Goal: Obtain resource: Download file/media

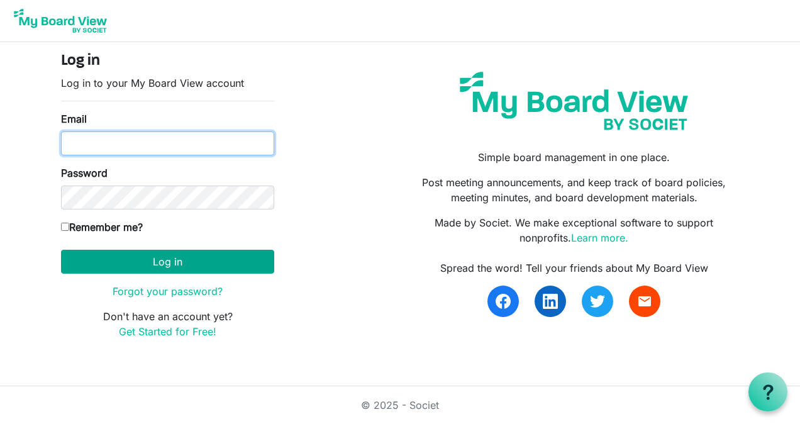
type input "ksmith.beachfront@yahoo.com"
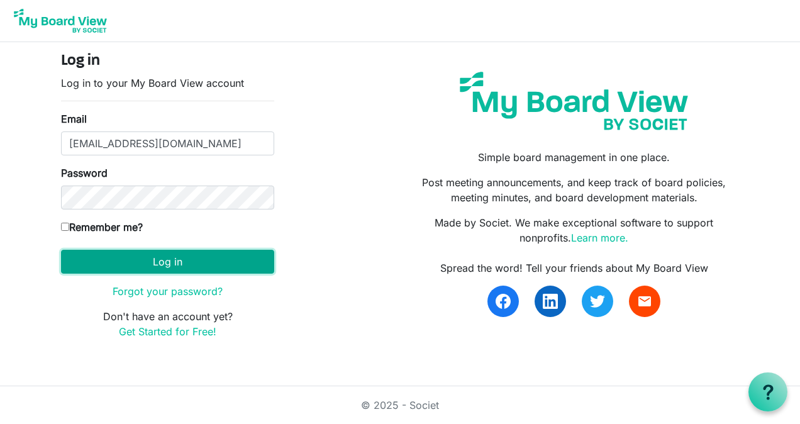
click at [180, 264] on button "Log in" at bounding box center [167, 262] width 213 height 24
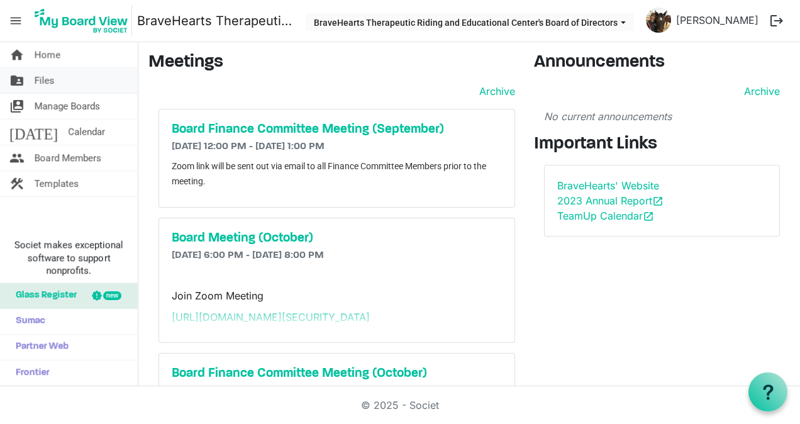
click at [82, 92] on link "folder_shared Files" at bounding box center [69, 80] width 138 height 25
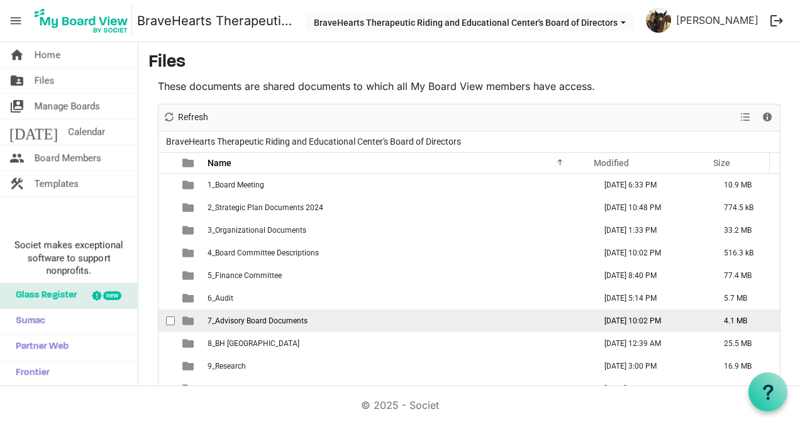
scroll to position [13, 0]
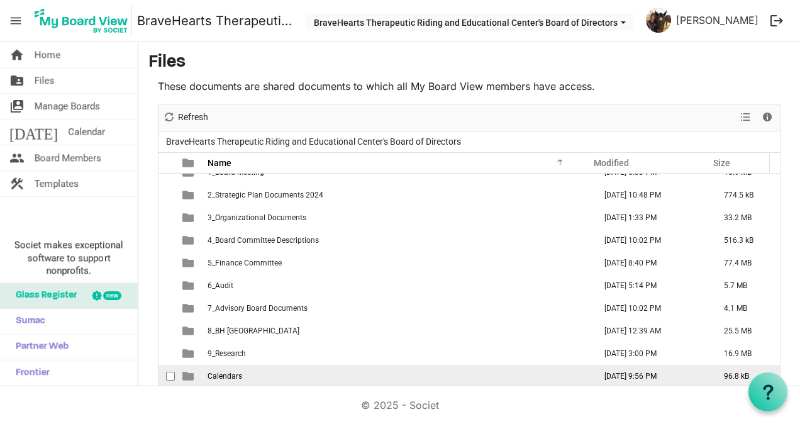
click at [211, 373] on span "Calendars" at bounding box center [224, 376] width 35 height 9
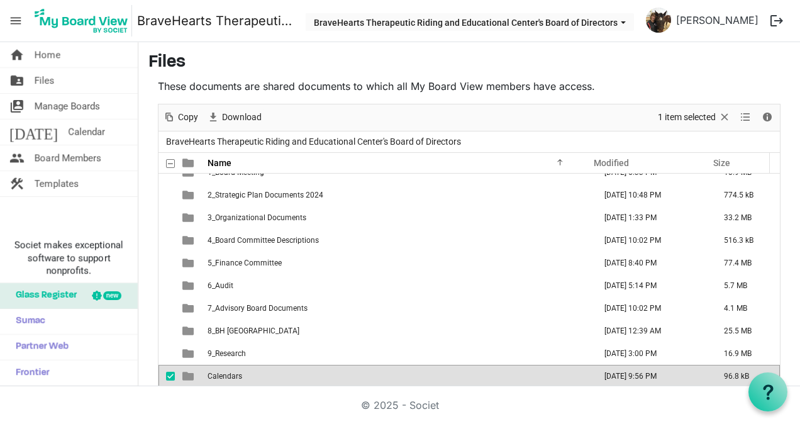
click at [211, 373] on span "Calendars" at bounding box center [224, 376] width 35 height 9
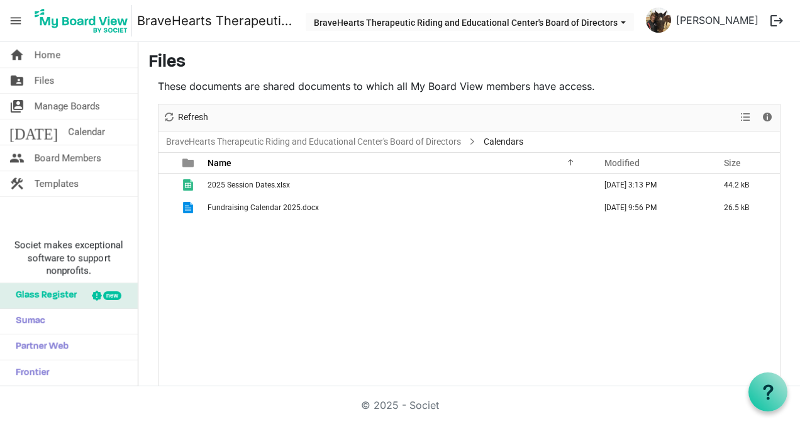
scroll to position [0, 0]
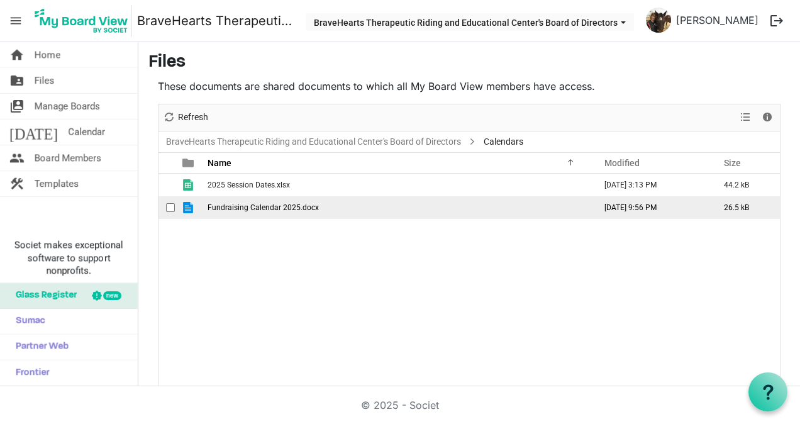
click at [282, 208] on span "Fundraising Calendar 2025.docx" at bounding box center [262, 207] width 111 height 9
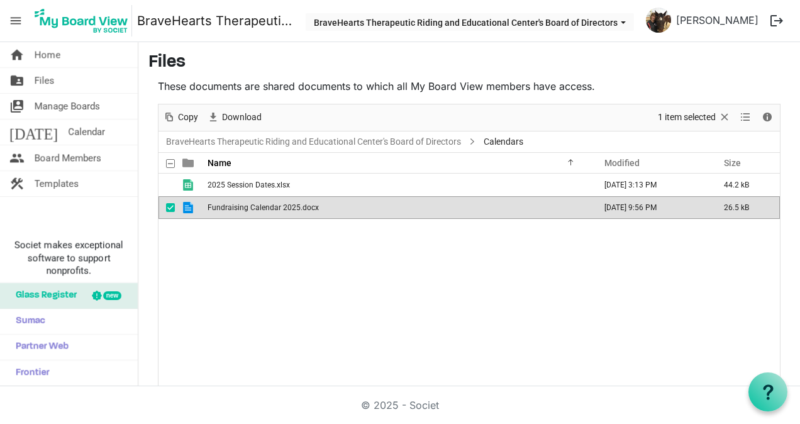
click at [282, 208] on span "Fundraising Calendar 2025.docx" at bounding box center [262, 207] width 111 height 9
click at [50, 53] on span "Home" at bounding box center [48, 54] width 26 height 25
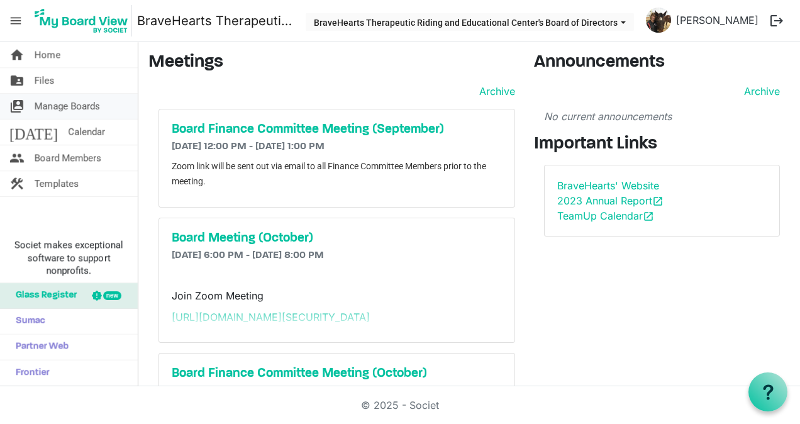
click at [47, 104] on span "Manage Boards" at bounding box center [67, 106] width 65 height 25
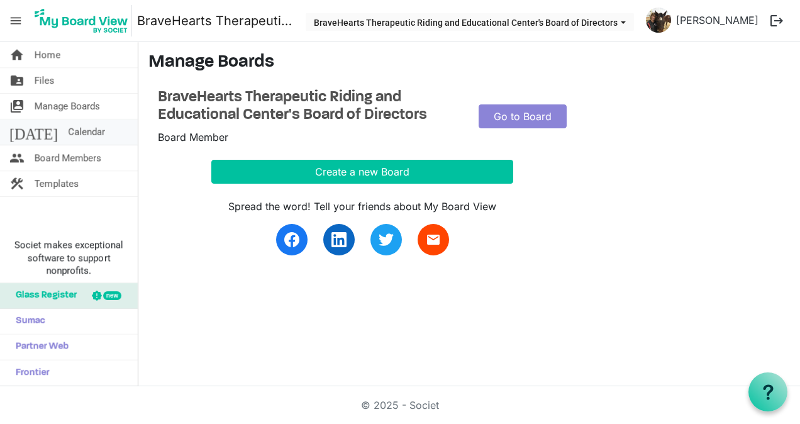
click at [68, 127] on span "Calendar" at bounding box center [86, 131] width 37 height 25
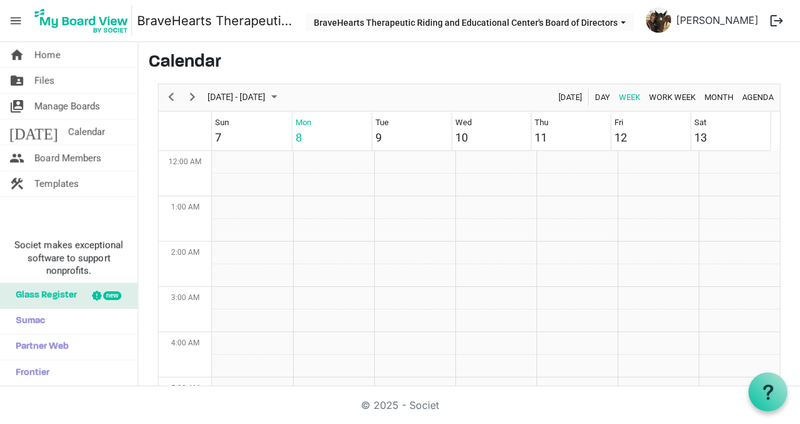
scroll to position [407, 0]
click at [47, 177] on span "Templates" at bounding box center [57, 183] width 44 height 25
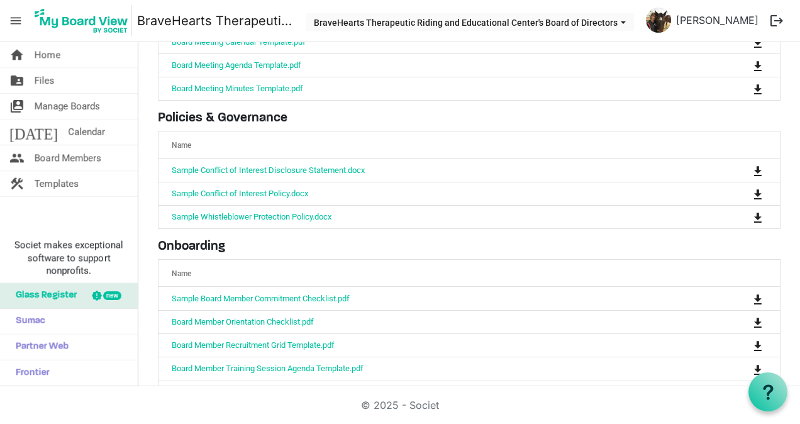
scroll to position [158, 0]
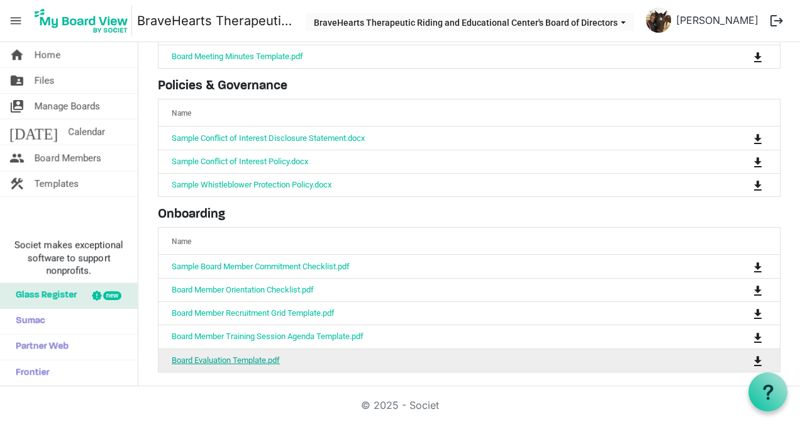
click at [217, 355] on link "Board Evaluation Template.pdf" at bounding box center [226, 359] width 108 height 9
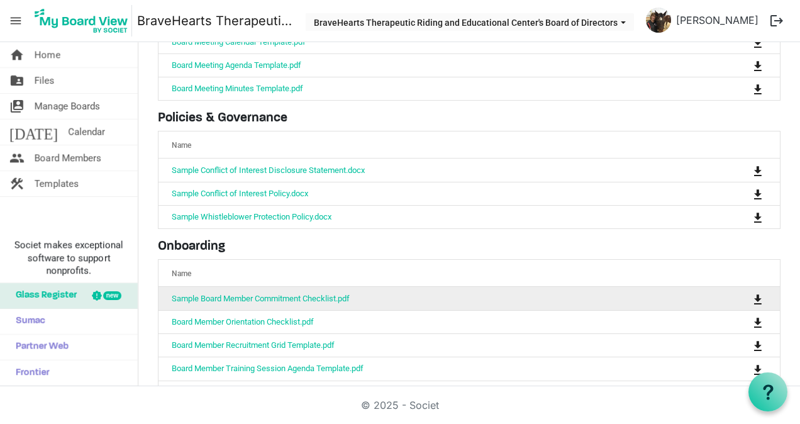
scroll to position [158, 0]
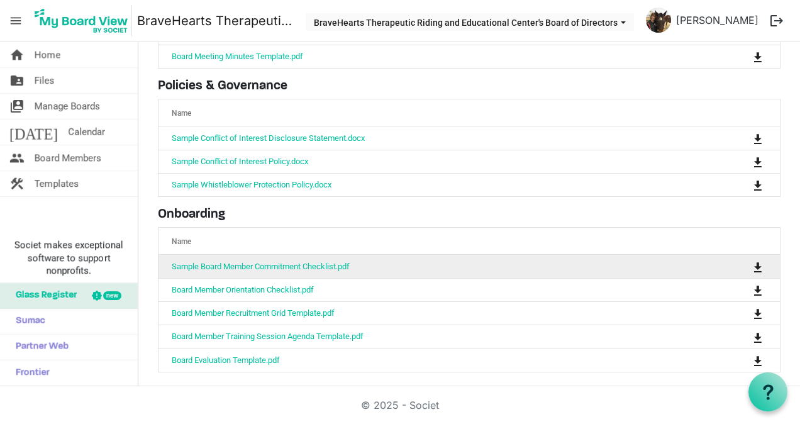
click at [457, 269] on td "Sample Board Member Commitment Checklist.pdf" at bounding box center [429, 266] width 543 height 23
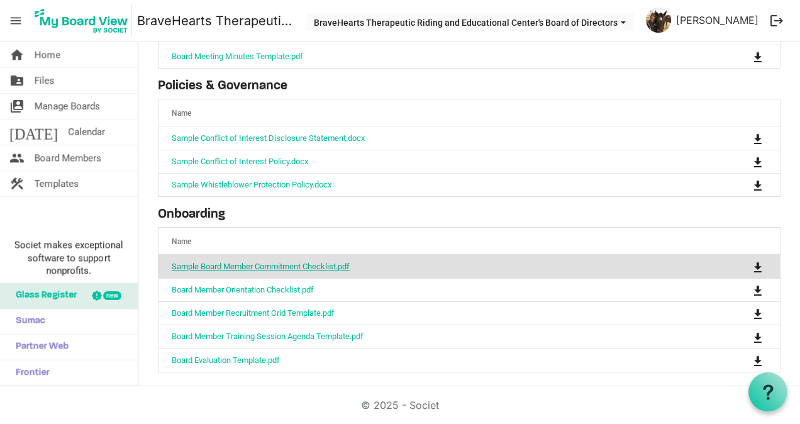
click at [315, 262] on link "Sample Board Member Commitment Checklist.pdf" at bounding box center [261, 266] width 178 height 9
